Goal: Navigation & Orientation: Find specific page/section

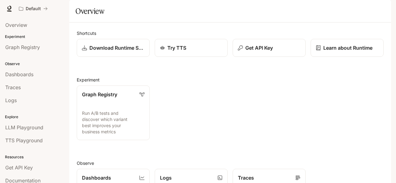
click at [233, 83] on h2 "Experiment" at bounding box center [230, 80] width 307 height 6
click at [29, 75] on span "Dashboards" at bounding box center [19, 74] width 28 height 7
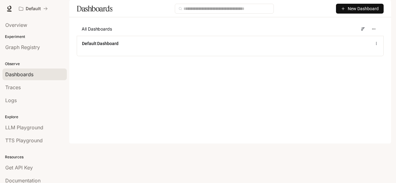
click at [145, 66] on main "Dashboards New Dashboard All Dashboards Default Dashboard" at bounding box center [230, 33] width 322 height 66
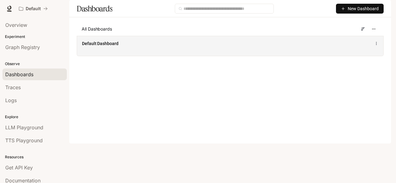
drag, startPoint x: 219, startPoint y: 112, endPoint x: 283, endPoint y: 66, distance: 78.2
click at [219, 66] on main "Dashboards New Dashboard All Dashboards Default Dashboard" at bounding box center [230, 33] width 322 height 66
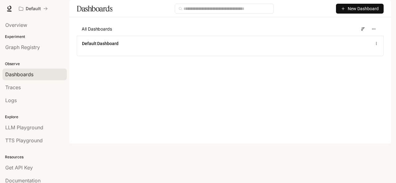
click at [231, 66] on main "Dashboards New Dashboard All Dashboards Default Dashboard" at bounding box center [230, 33] width 322 height 66
